Goal: Task Accomplishment & Management: Manage account settings

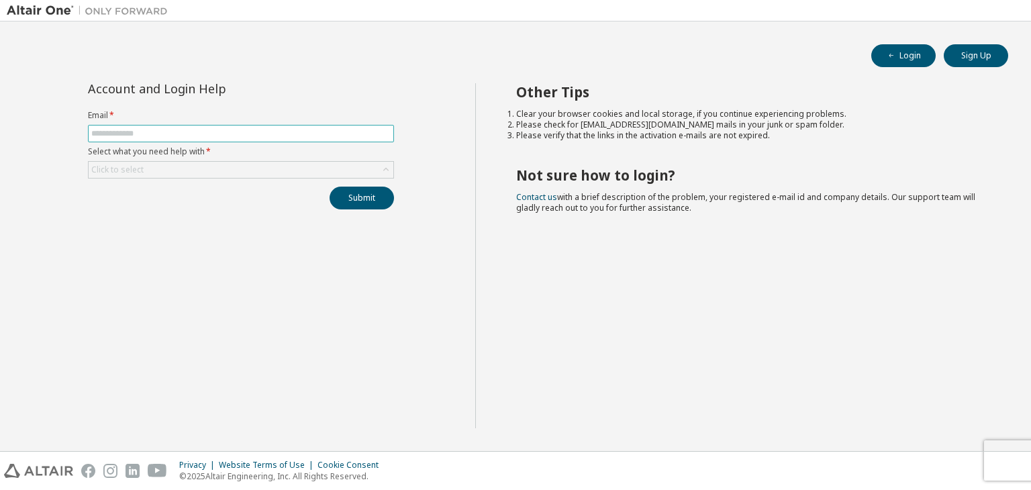
click at [267, 137] on input "text" at bounding box center [240, 133] width 299 height 11
type input "*"
type input "**********"
click at [371, 165] on div "Click to select" at bounding box center [241, 170] width 305 height 16
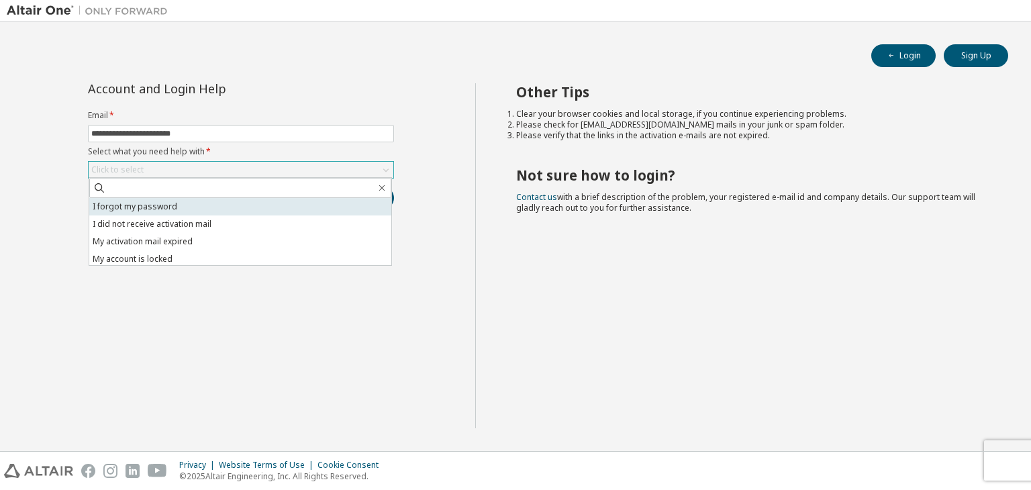
click at [277, 203] on li "I forgot my password" at bounding box center [240, 206] width 302 height 17
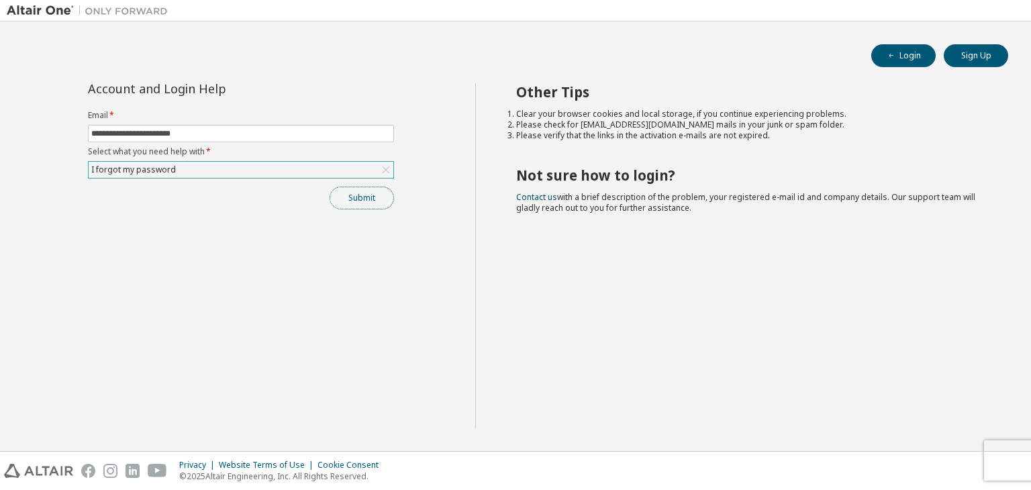
click at [352, 199] on button "Submit" at bounding box center [362, 198] width 64 height 23
click at [386, 196] on button "Submit" at bounding box center [362, 198] width 64 height 23
